Goal: Task Accomplishment & Management: Use online tool/utility

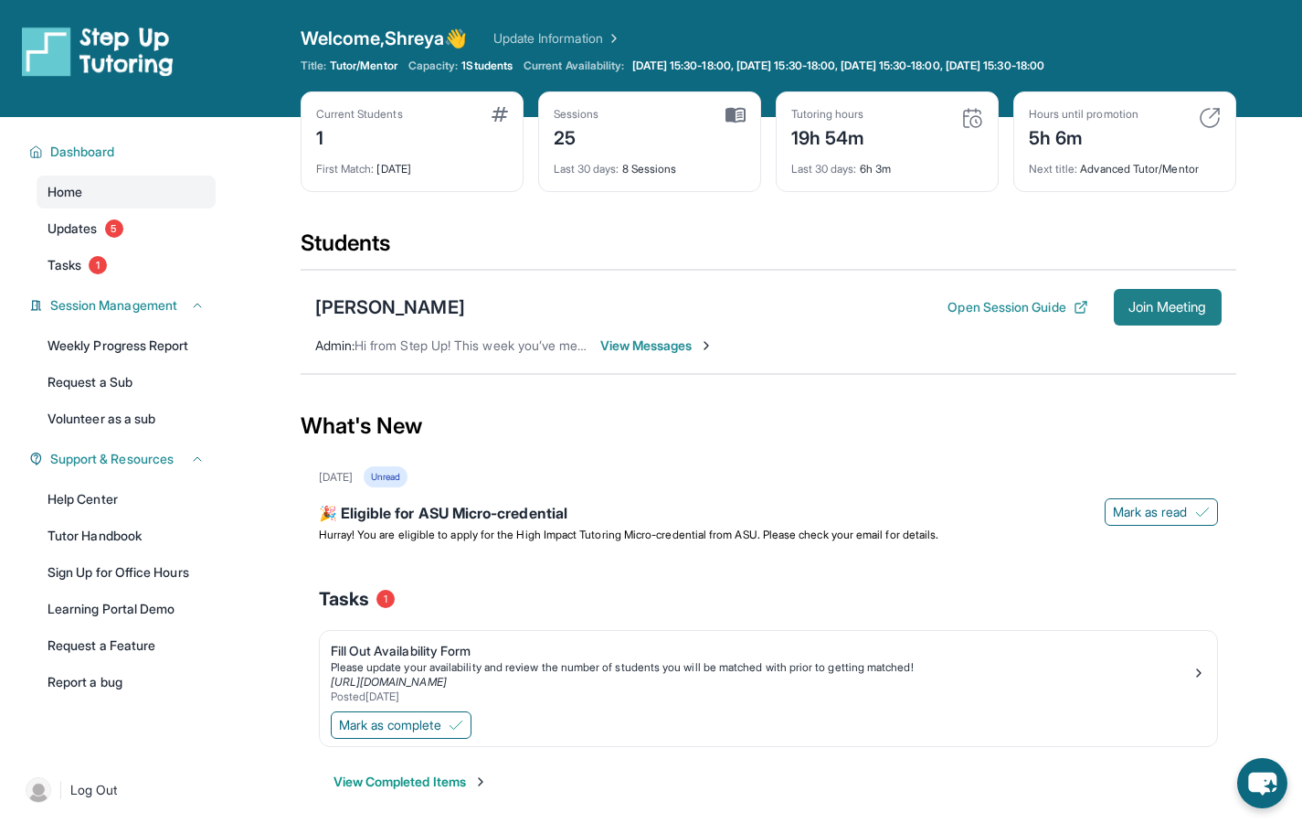
click at [1190, 308] on span "Join Meeting" at bounding box center [1168, 307] width 79 height 11
click at [1139, 313] on span "Join Meeting" at bounding box center [1168, 307] width 79 height 11
click at [1130, 305] on span "Join Meeting" at bounding box center [1168, 307] width 79 height 11
click at [1136, 313] on span "Join Meeting" at bounding box center [1168, 307] width 79 height 11
click at [1129, 302] on span "Join Meeting" at bounding box center [1168, 307] width 79 height 11
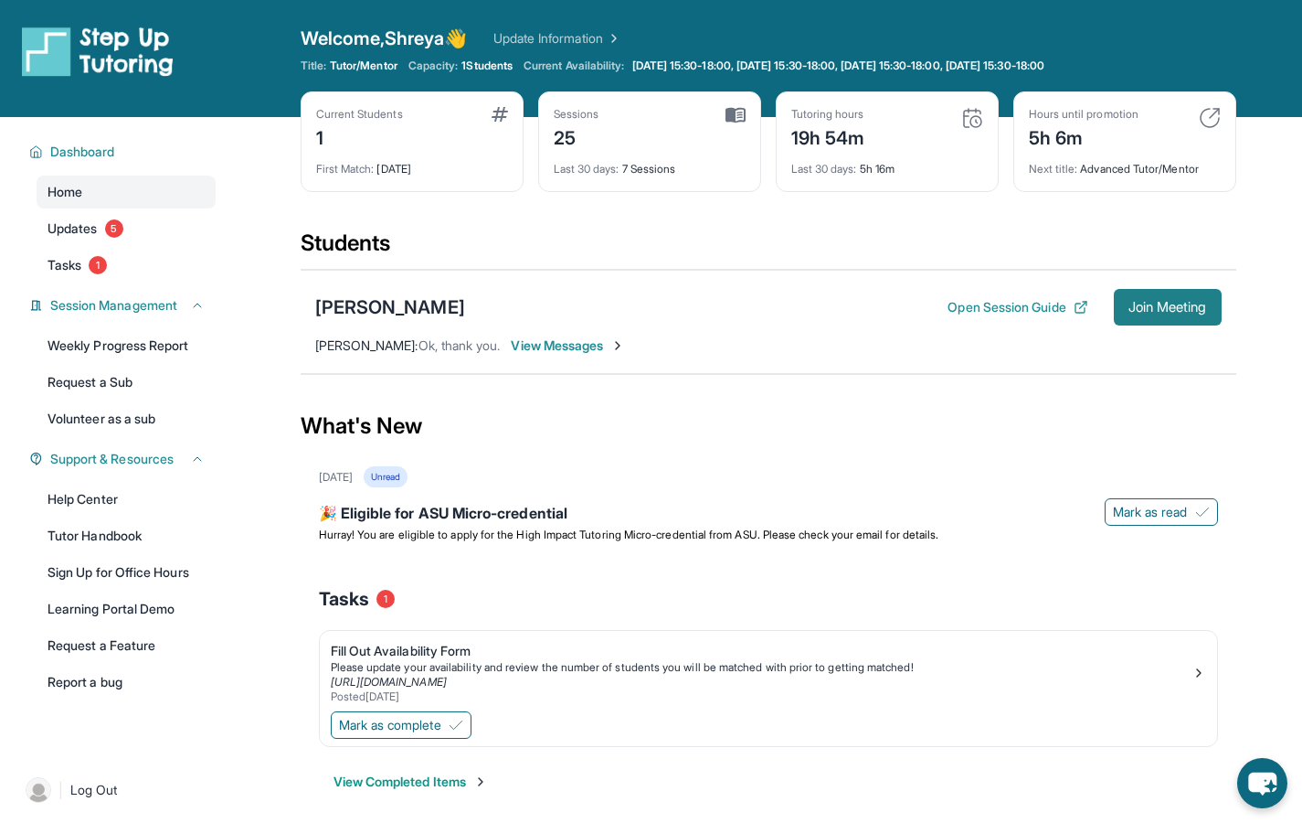
click at [1157, 309] on span "Join Meeting" at bounding box center [1168, 307] width 79 height 11
click at [1130, 309] on span "Join Meeting" at bounding box center [1168, 307] width 79 height 11
click at [1117, 314] on button "Join Meeting" at bounding box center [1168, 307] width 108 height 37
click at [1150, 302] on span "Join Meeting" at bounding box center [1168, 307] width 79 height 11
